Goal: Task Accomplishment & Management: Manage account settings

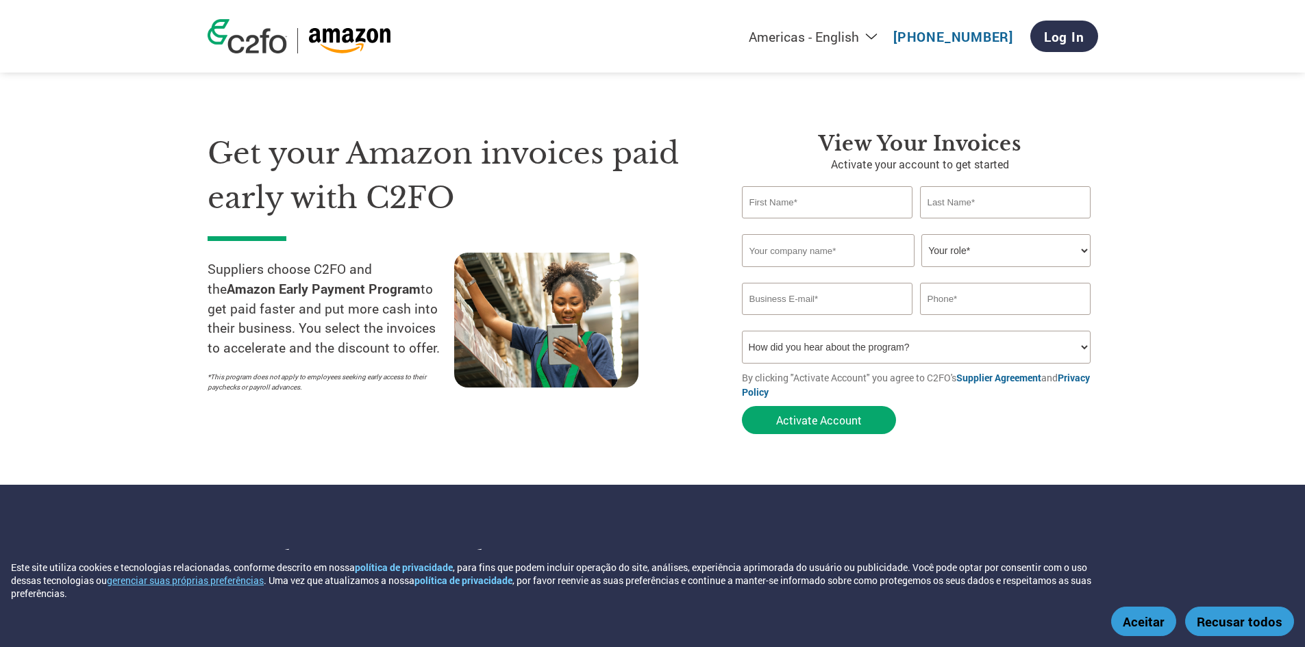
click at [1073, 38] on link "Log In" at bounding box center [1064, 37] width 68 height 32
click at [860, 38] on select "Americas - English Américas - Español [GEOGRAPHIC_DATA] - Português [GEOGRAPHIC…" at bounding box center [727, 36] width 317 height 17
select select "pt"
click at [634, 29] on select "Americas - English Américas - Español [GEOGRAPHIC_DATA] - Português [GEOGRAPHIC…" at bounding box center [727, 36] width 317 height 17
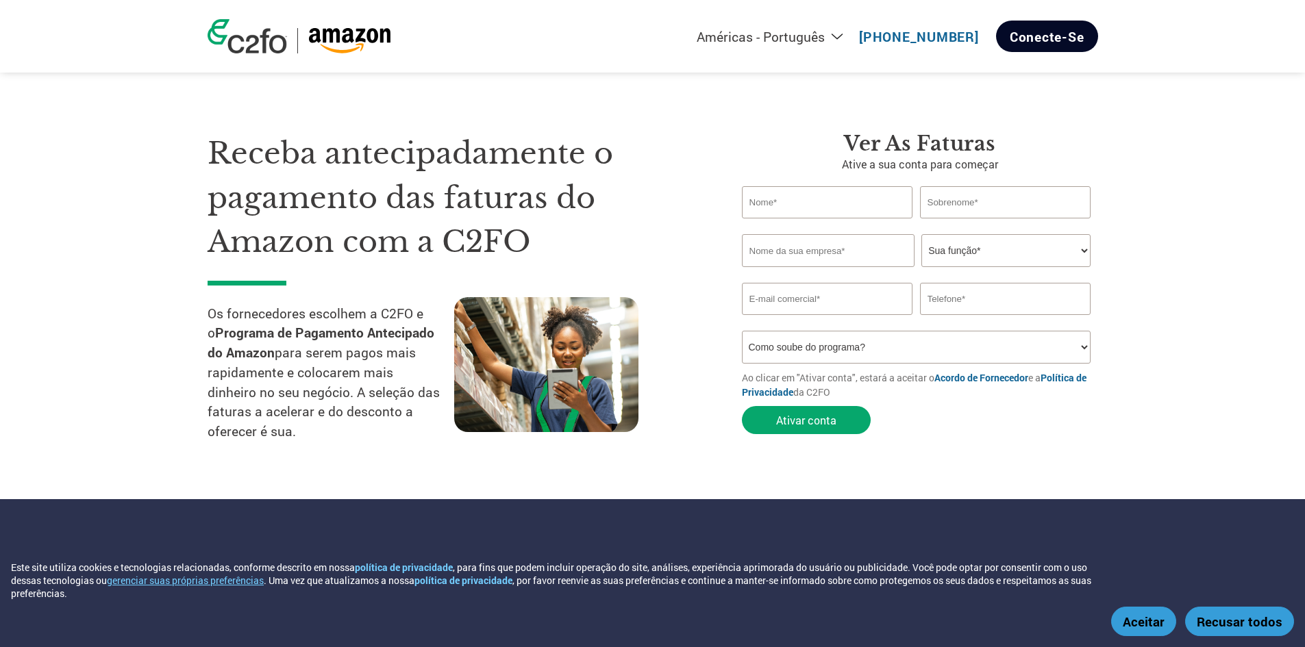
click at [1064, 34] on link "Conecte-se" at bounding box center [1047, 37] width 102 height 32
